Goal: Find specific page/section: Find specific page/section

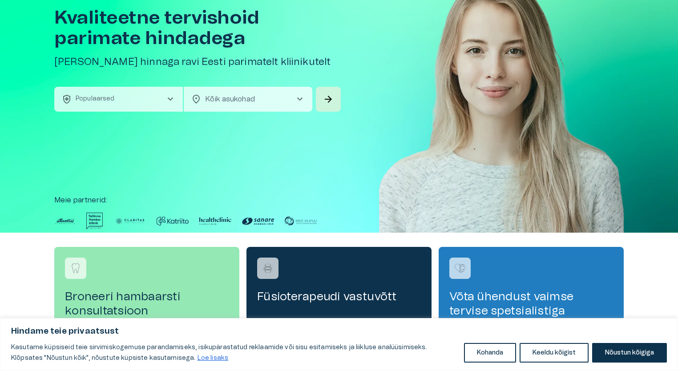
scroll to position [52, 0]
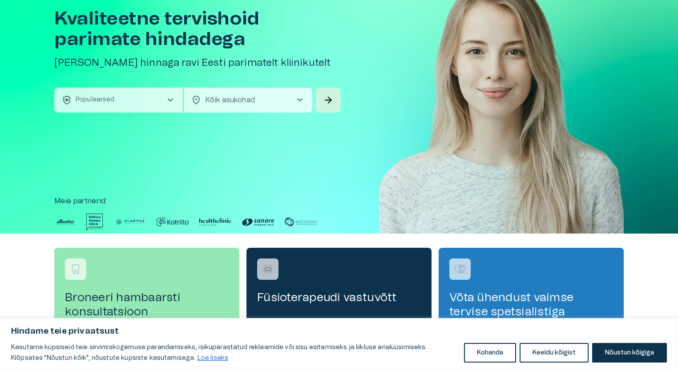
click at [171, 102] on span "chevron_right" at bounding box center [170, 100] width 11 height 11
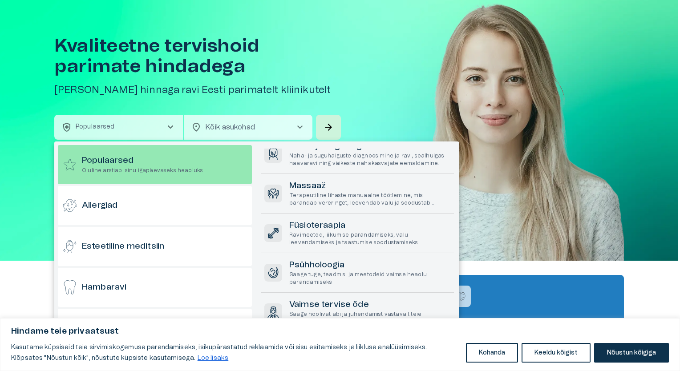
scroll to position [111, 0]
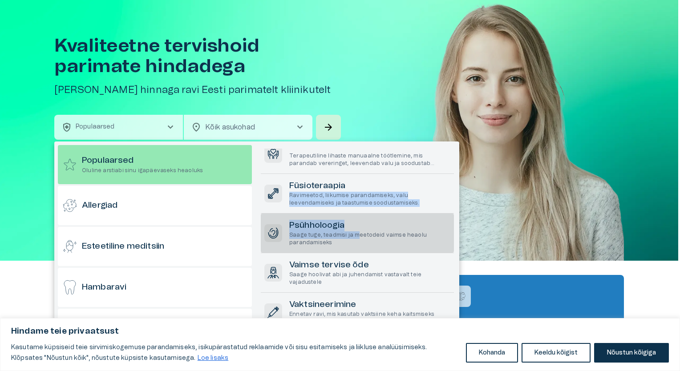
drag, startPoint x: 359, startPoint y: 187, endPoint x: 358, endPoint y: 238, distance: 51.2
click at [358, 238] on div "Populaarsed Vaata kõiki Hambaravi Üldised teenused, mis keskenduvad suuõõne üld…" at bounding box center [358, 242] width 195 height 186
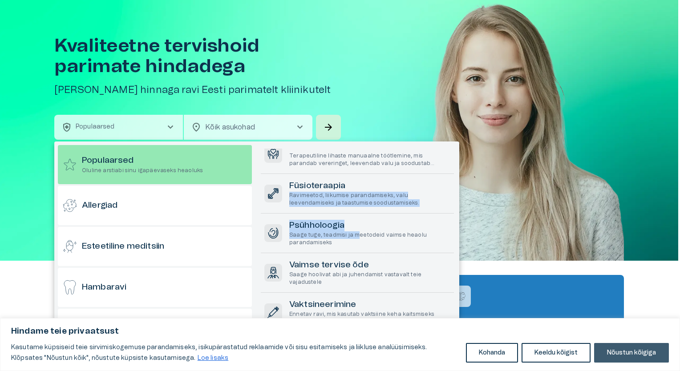
click at [640, 353] on button "Nõustun kõigiga" at bounding box center [631, 353] width 75 height 20
